Goal: Task Accomplishment & Management: Use online tool/utility

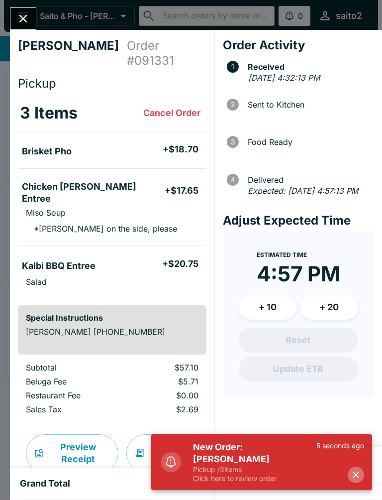
click at [359, 474] on icon "button" at bounding box center [356, 474] width 11 height 11
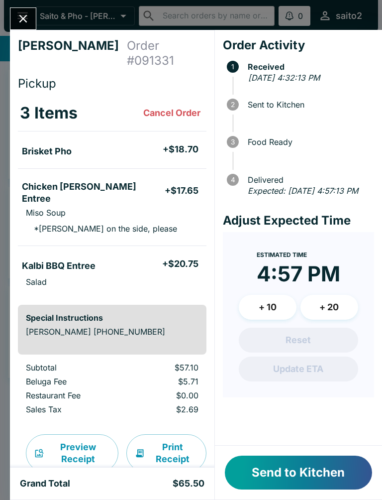
click at [321, 476] on button "Send to Kitchen" at bounding box center [298, 473] width 147 height 34
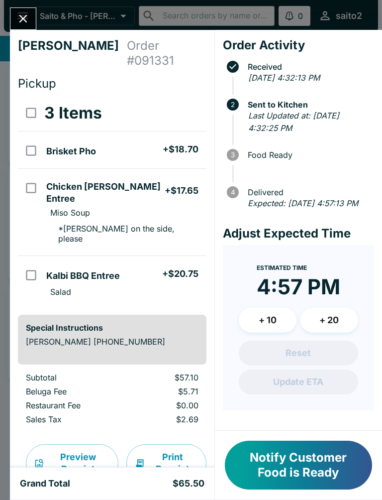
click at [26, 12] on icon "Close" at bounding box center [22, 18] width 13 height 13
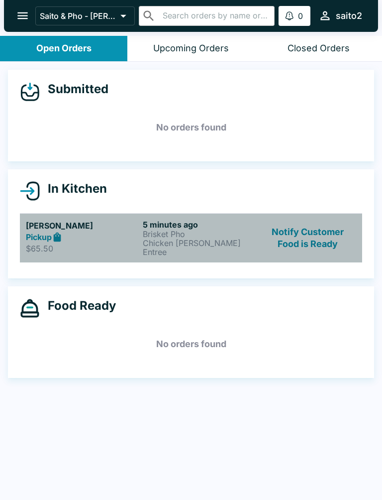
click at [213, 232] on p "Brisket Pho" at bounding box center [199, 234] width 113 height 9
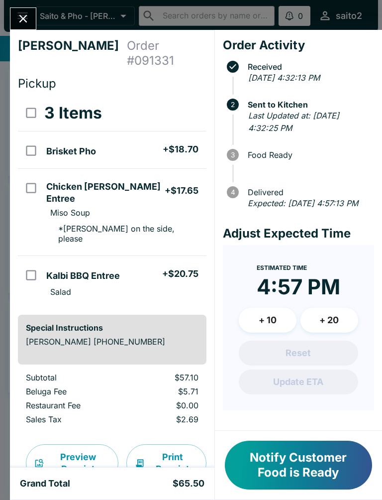
click at [21, 3] on div "[PERSON_NAME] Order # 091331 Pickup 3 Items Brisket Pho + $18.70 Chicken [PERSO…" at bounding box center [191, 250] width 382 height 500
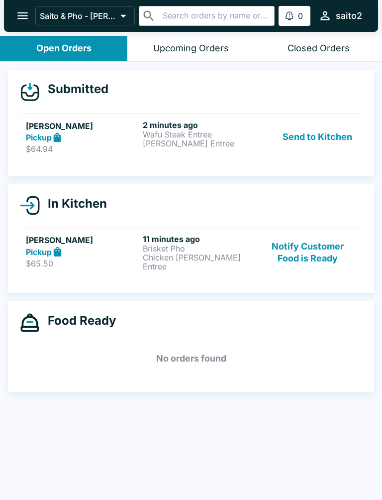
click at [89, 138] on div "Pickup" at bounding box center [82, 137] width 113 height 11
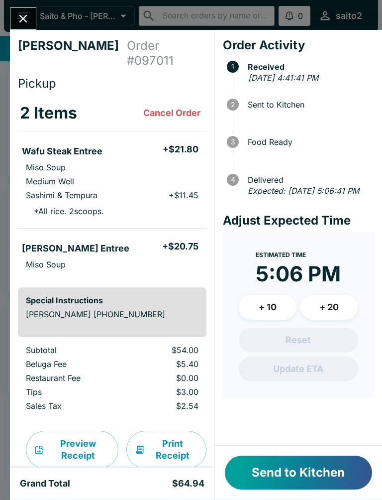
click at [317, 457] on button "Send to Kitchen" at bounding box center [298, 473] width 147 height 34
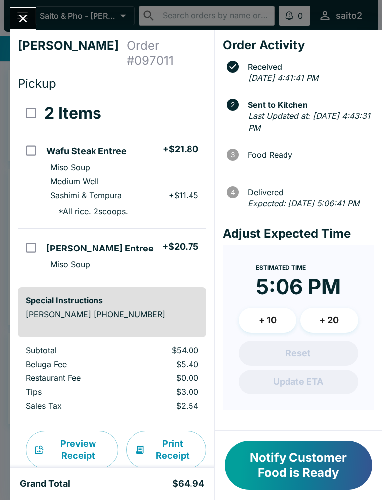
click at [13, 14] on button "Close" at bounding box center [22, 18] width 25 height 21
